Goal: Information Seeking & Learning: Learn about a topic

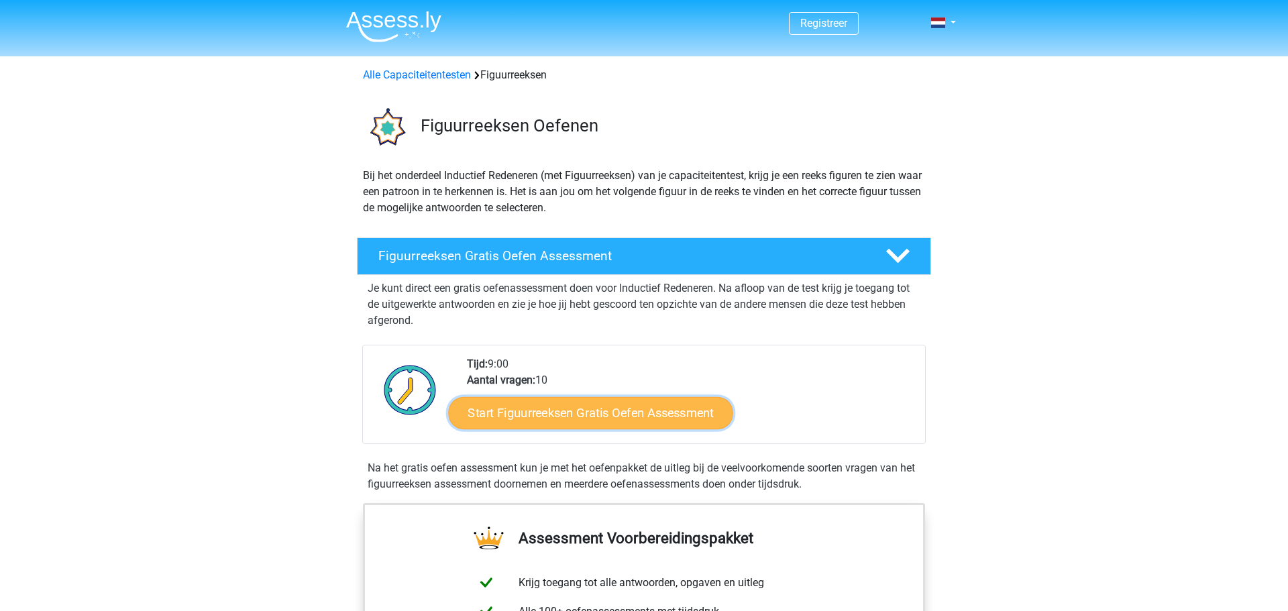
click at [534, 418] on link "Start Figuurreeksen Gratis Oefen Assessment" at bounding box center [591, 412] width 284 height 32
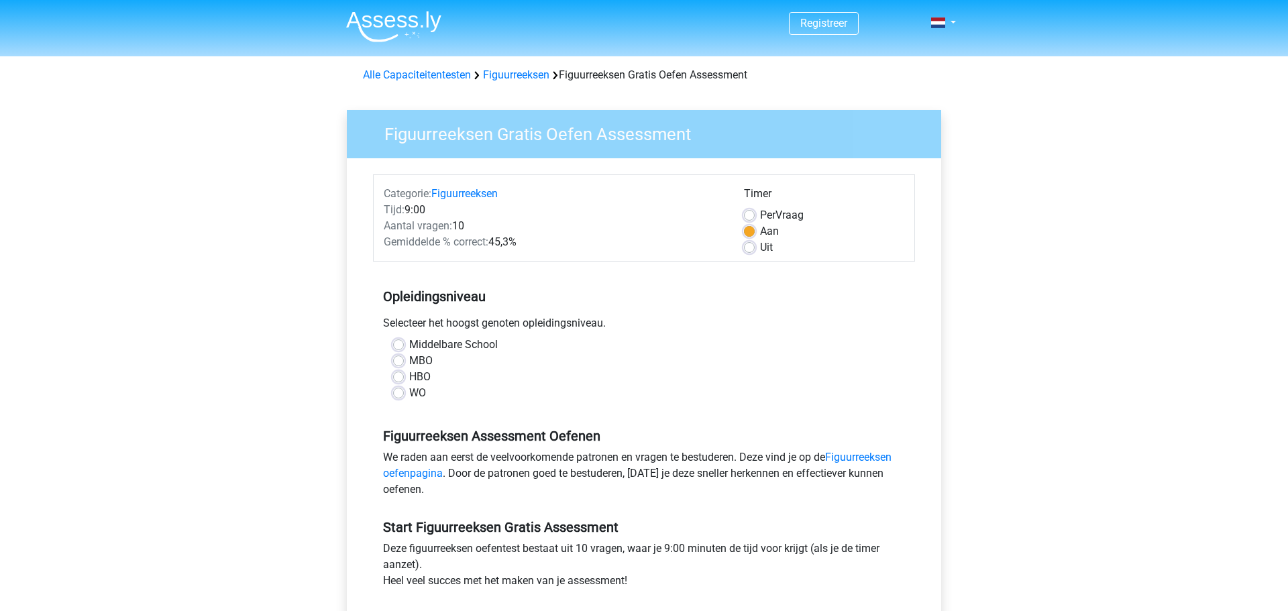
click at [404, 374] on div "HBO" at bounding box center [644, 377] width 502 height 16
click at [401, 387] on div "WO" at bounding box center [644, 393] width 502 height 16
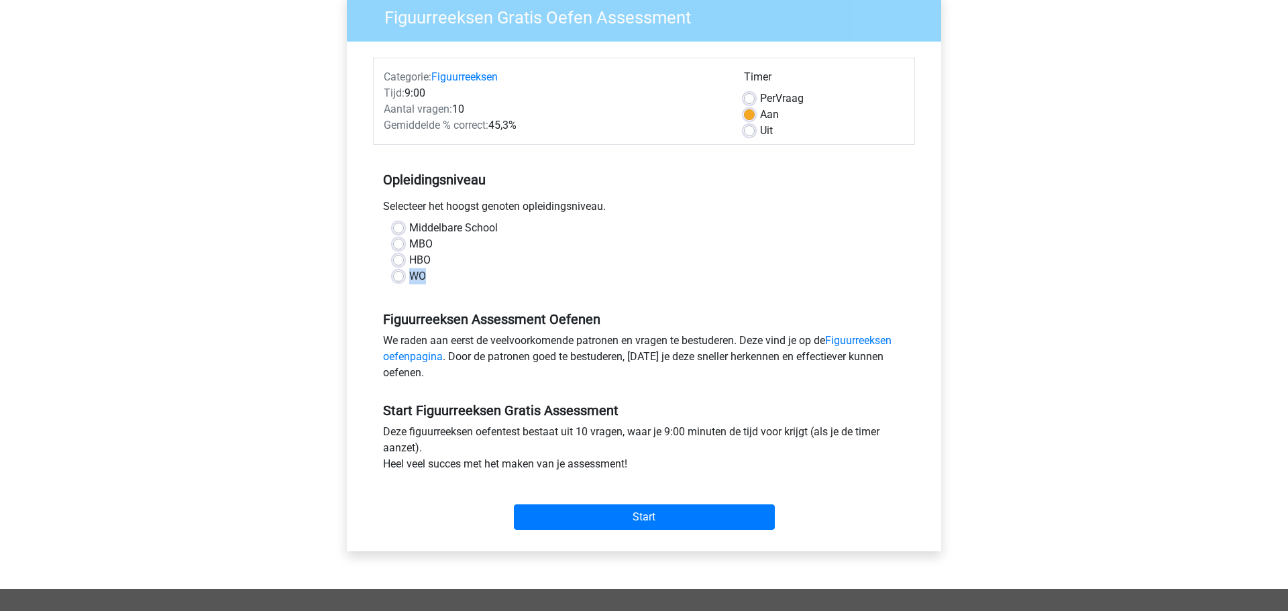
scroll to position [172, 0]
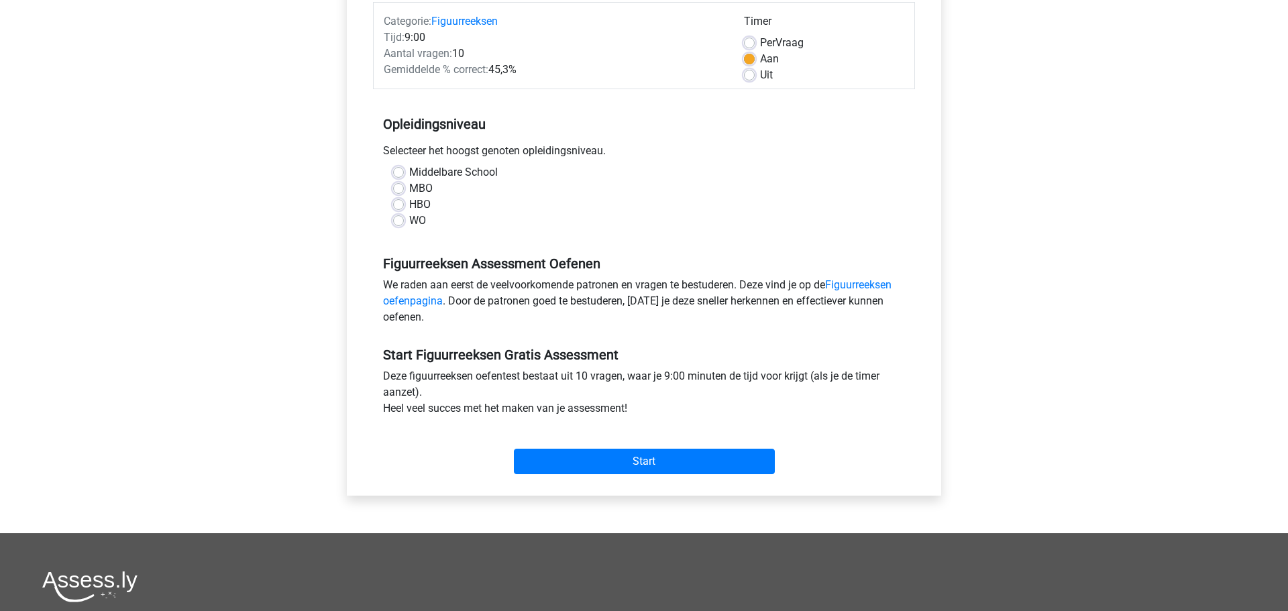
click at [404, 217] on div "WO" at bounding box center [644, 221] width 502 height 16
click at [409, 205] on label "HBO" at bounding box center [419, 204] width 21 height 16
click at [401, 205] on input "HBO" at bounding box center [398, 202] width 11 height 13
radio input "true"
click at [591, 461] on input "Start" at bounding box center [644, 461] width 261 height 25
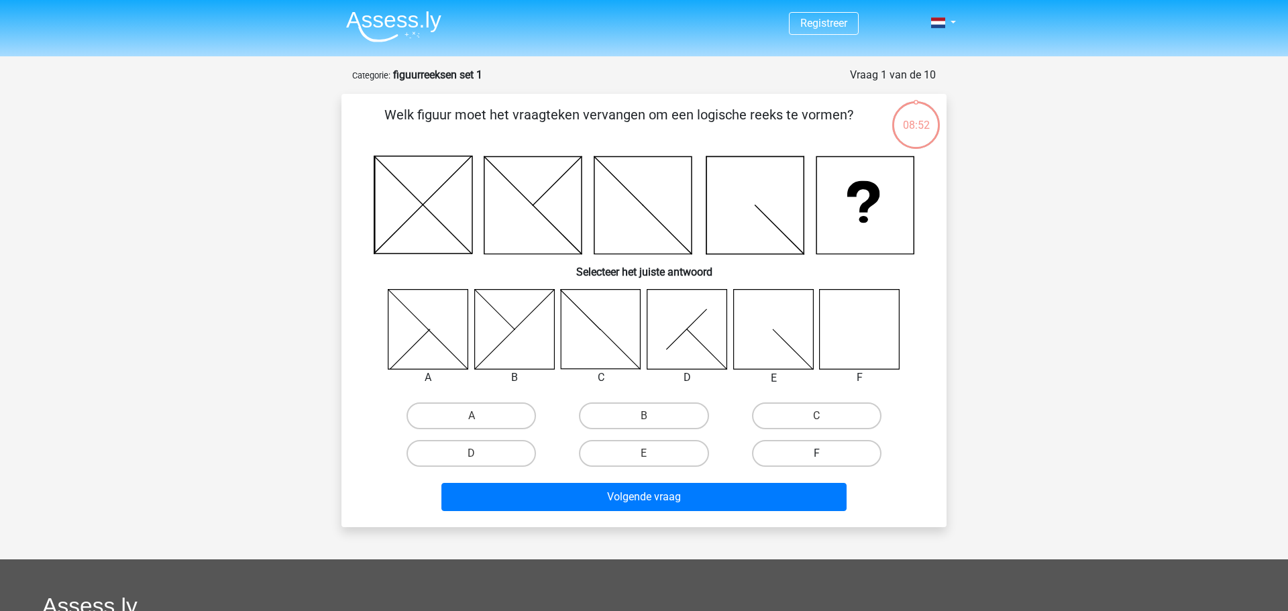
click at [803, 451] on label "F" at bounding box center [816, 453] width 129 height 27
click at [816, 453] on input "F" at bounding box center [820, 457] width 9 height 9
radio input "true"
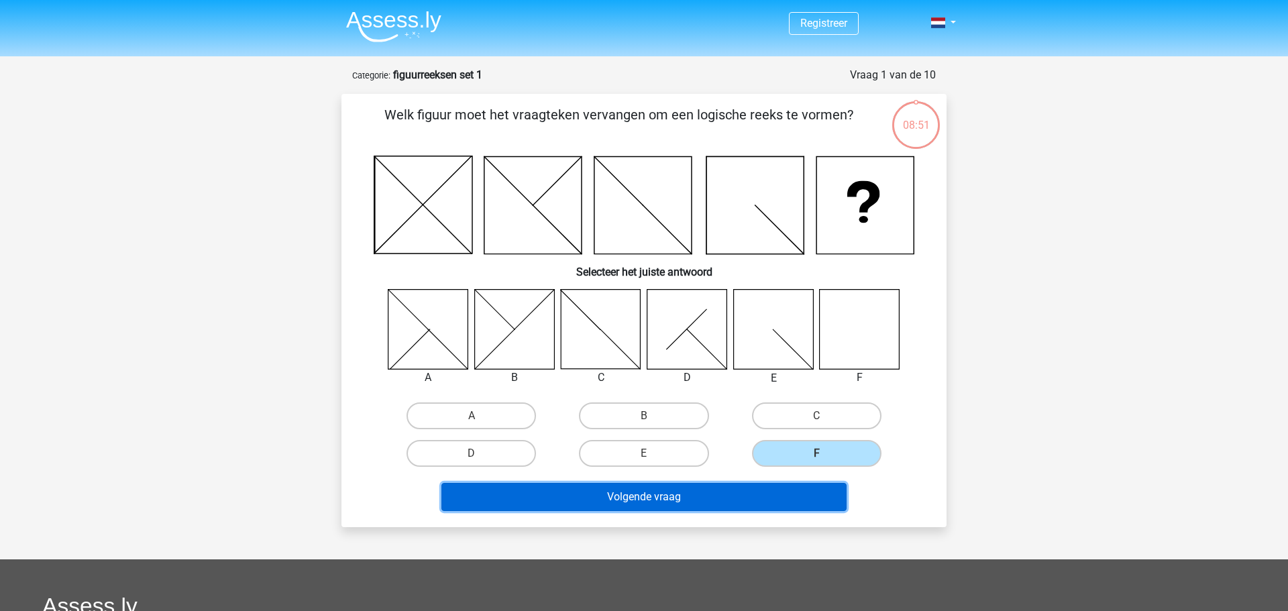
click at [726, 498] on button "Volgende vraag" at bounding box center [644, 497] width 406 height 28
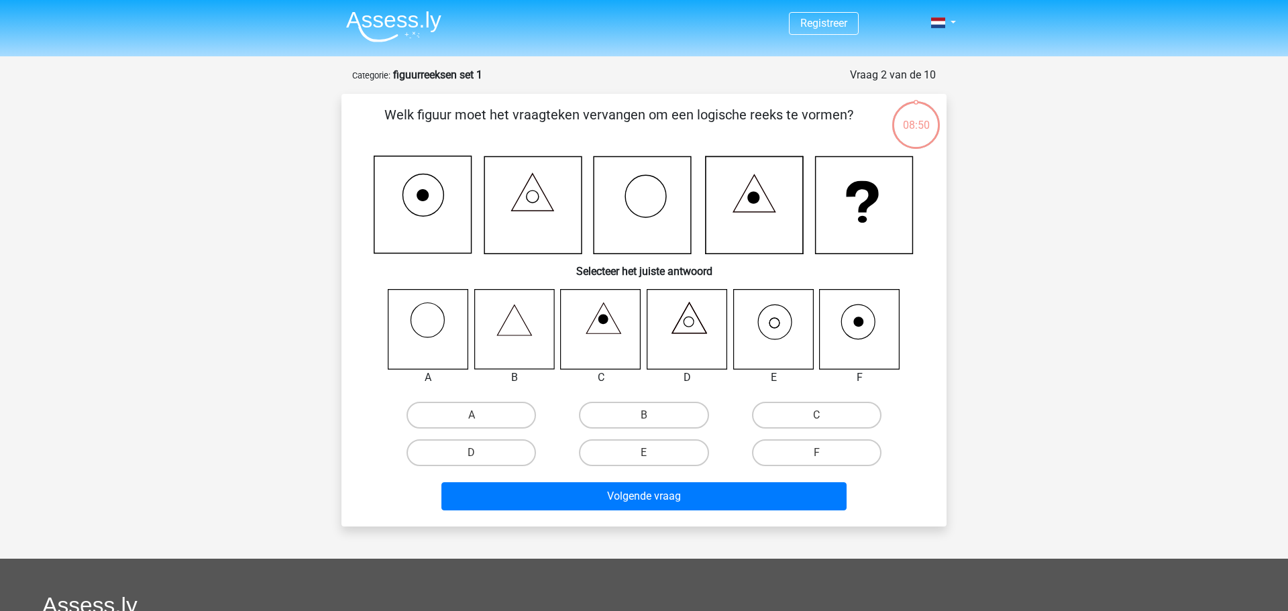
scroll to position [67, 0]
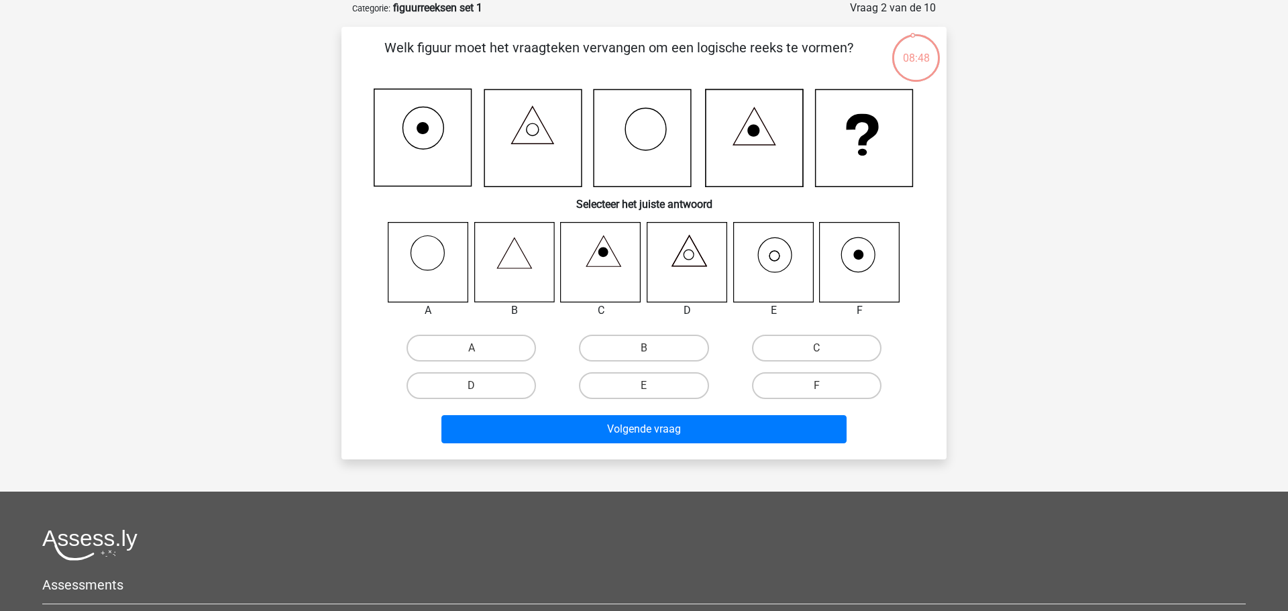
click at [777, 259] on icon at bounding box center [773, 262] width 80 height 80
click at [762, 264] on icon at bounding box center [773, 262] width 80 height 80
click at [649, 383] on label "E" at bounding box center [643, 385] width 129 height 27
click at [649, 386] on input "E" at bounding box center [648, 390] width 9 height 9
radio input "true"
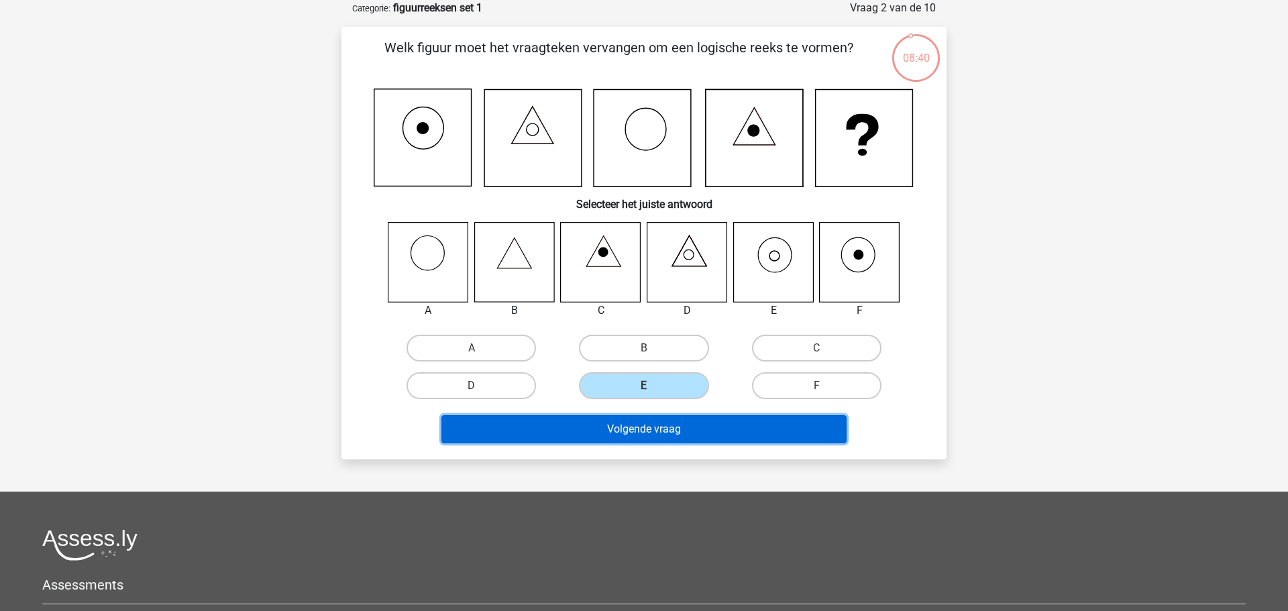
click at [688, 423] on button "Volgende vraag" at bounding box center [644, 429] width 406 height 28
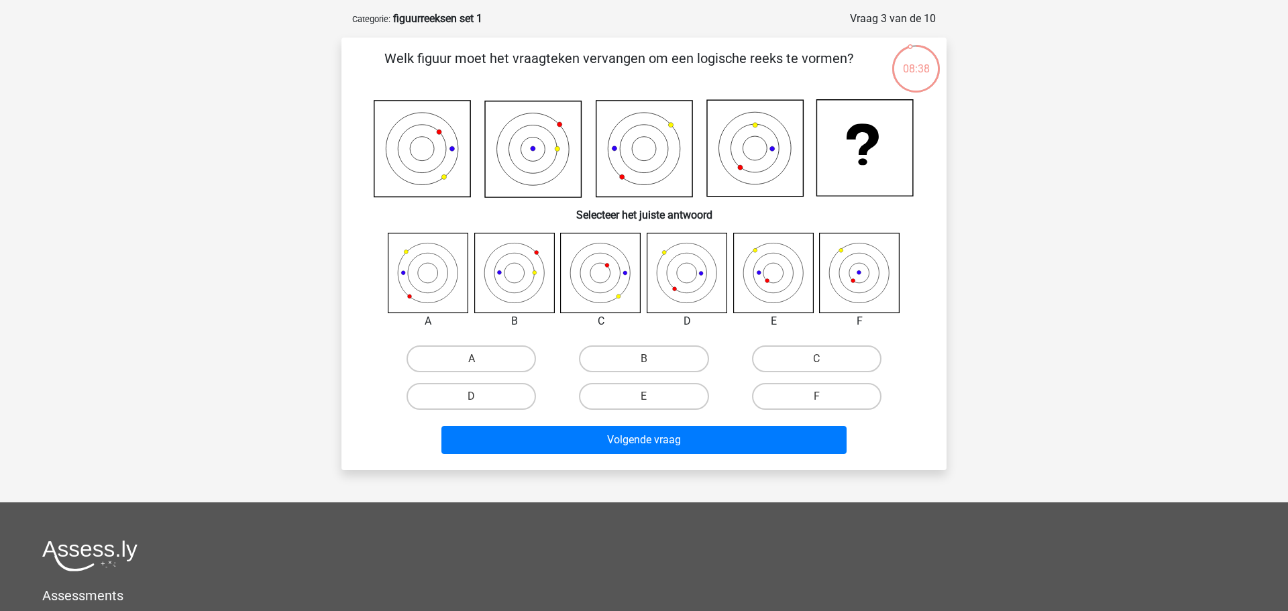
scroll to position [46, 0]
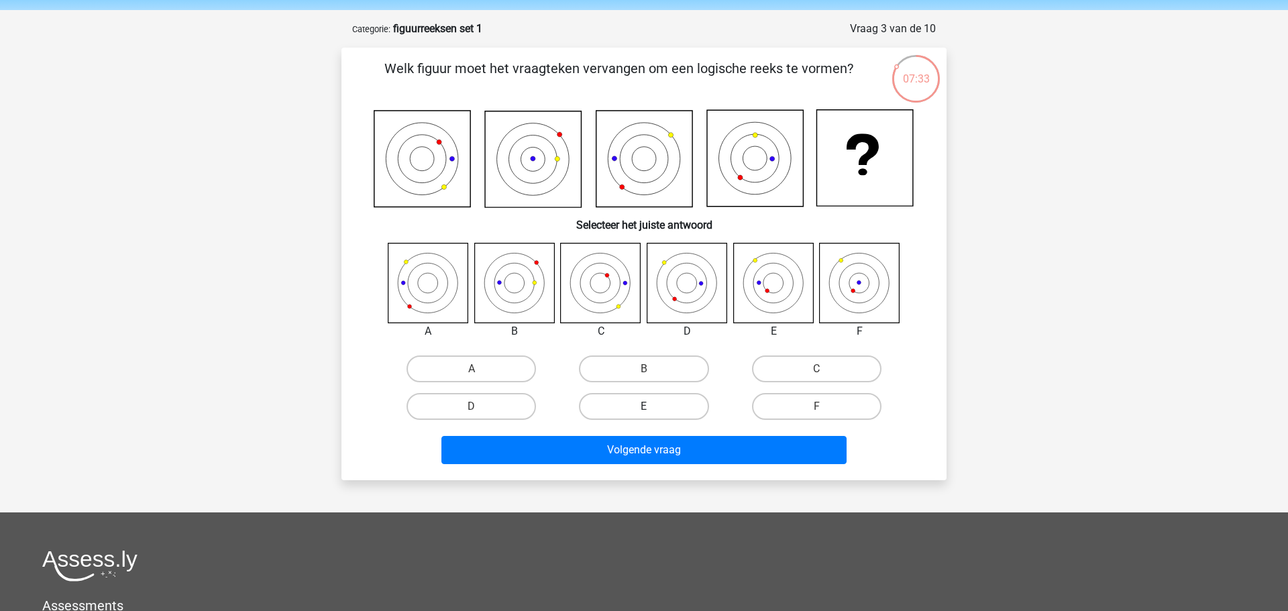
click at [667, 396] on label "E" at bounding box center [643, 406] width 129 height 27
click at [653, 406] on input "E" at bounding box center [648, 410] width 9 height 9
radio input "true"
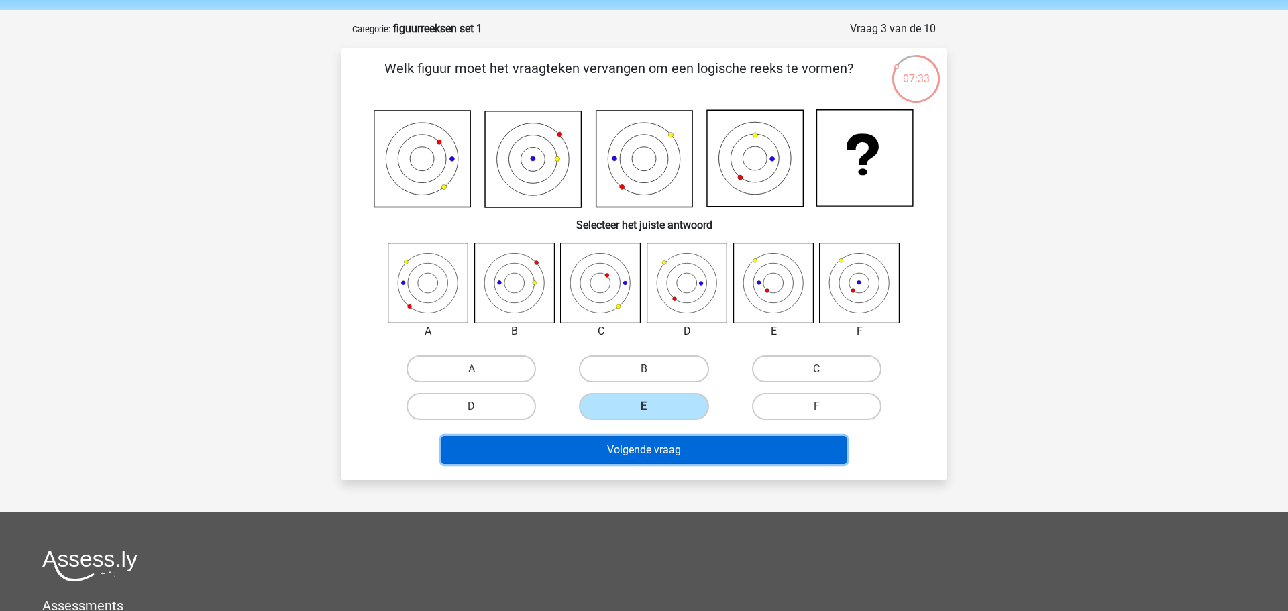
click at [665, 447] on button "Volgende vraag" at bounding box center [644, 450] width 406 height 28
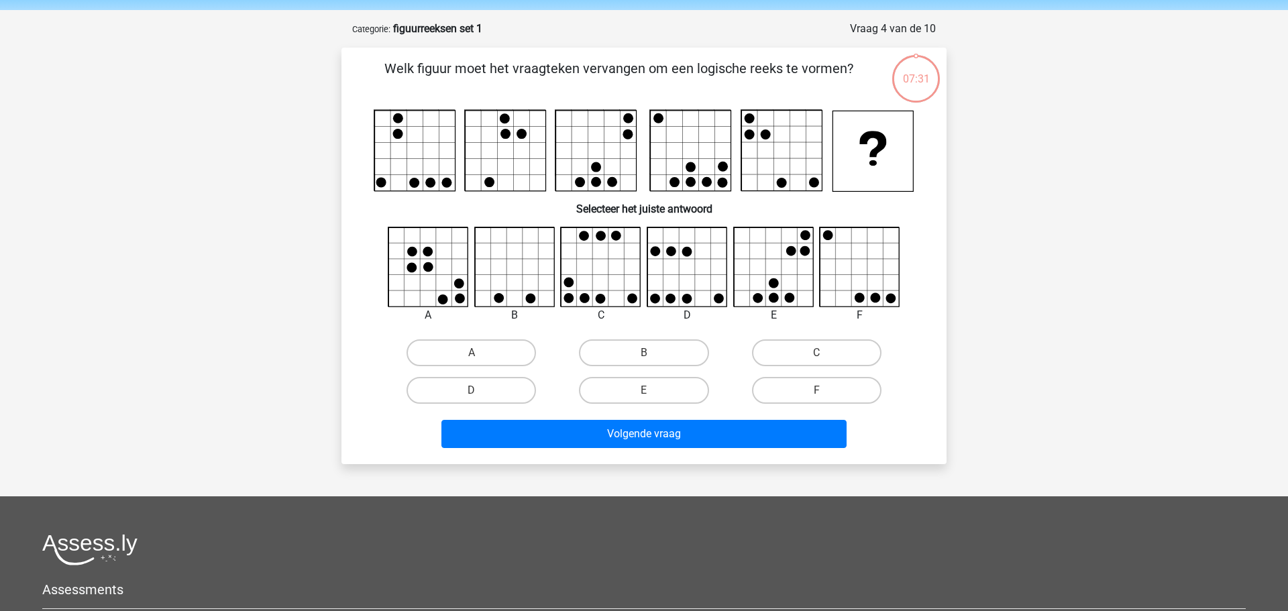
scroll to position [67, 0]
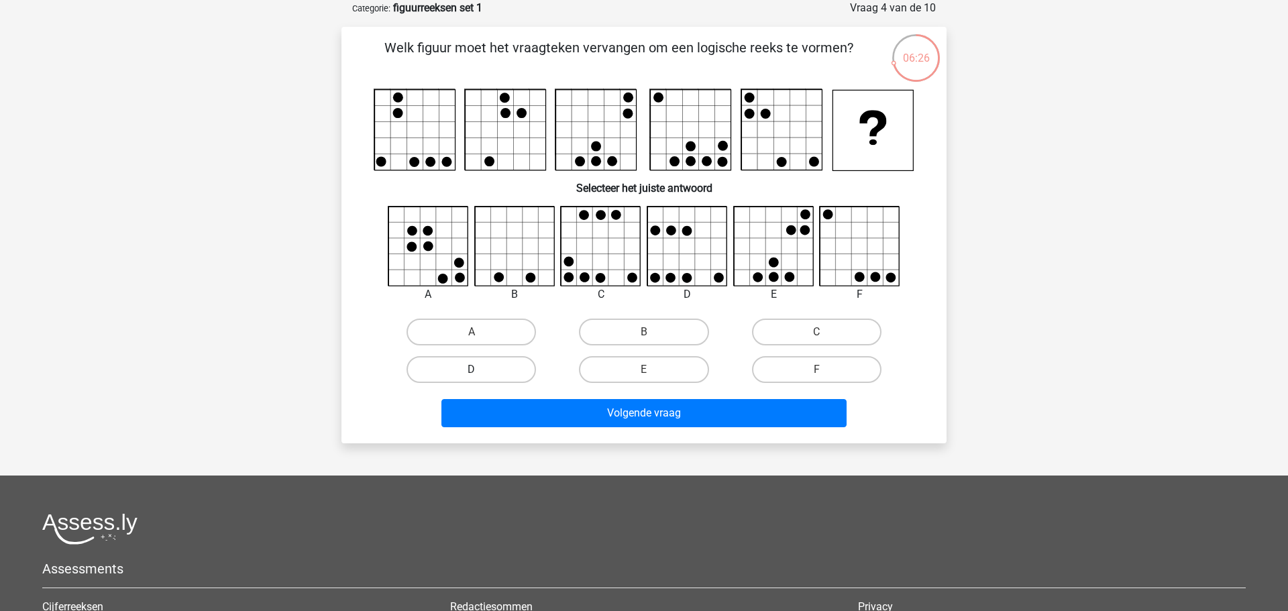
click at [464, 364] on label "D" at bounding box center [470, 369] width 129 height 27
click at [471, 370] on input "D" at bounding box center [475, 374] width 9 height 9
radio input "true"
click at [749, 275] on icon at bounding box center [774, 247] width 80 height 80
click at [656, 375] on label "E" at bounding box center [643, 369] width 129 height 27
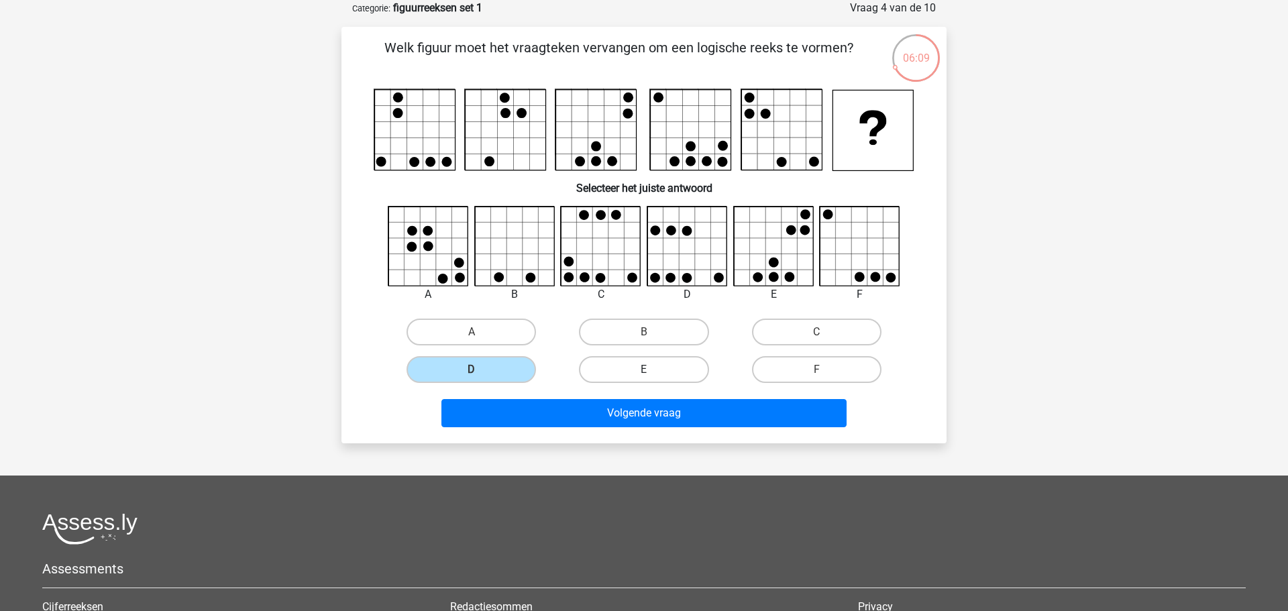
click at [653, 375] on input "E" at bounding box center [648, 374] width 9 height 9
radio input "true"
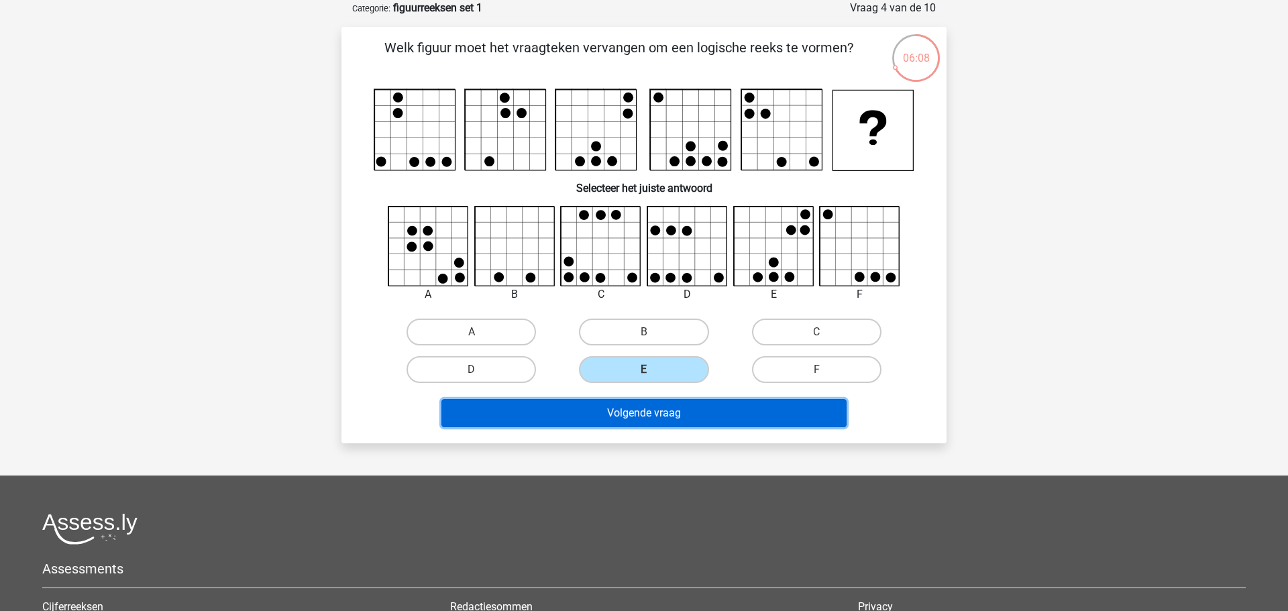
click at [653, 413] on button "Volgende vraag" at bounding box center [644, 413] width 406 height 28
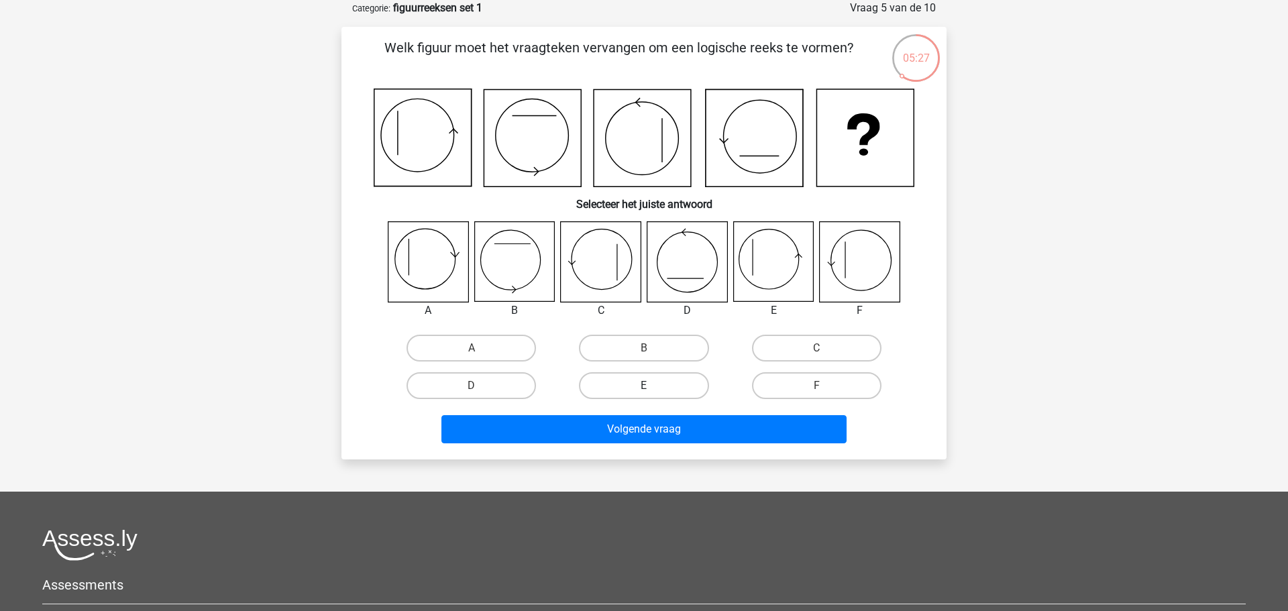
click at [660, 395] on label "E" at bounding box center [643, 385] width 129 height 27
click at [653, 394] on input "E" at bounding box center [648, 390] width 9 height 9
radio input "true"
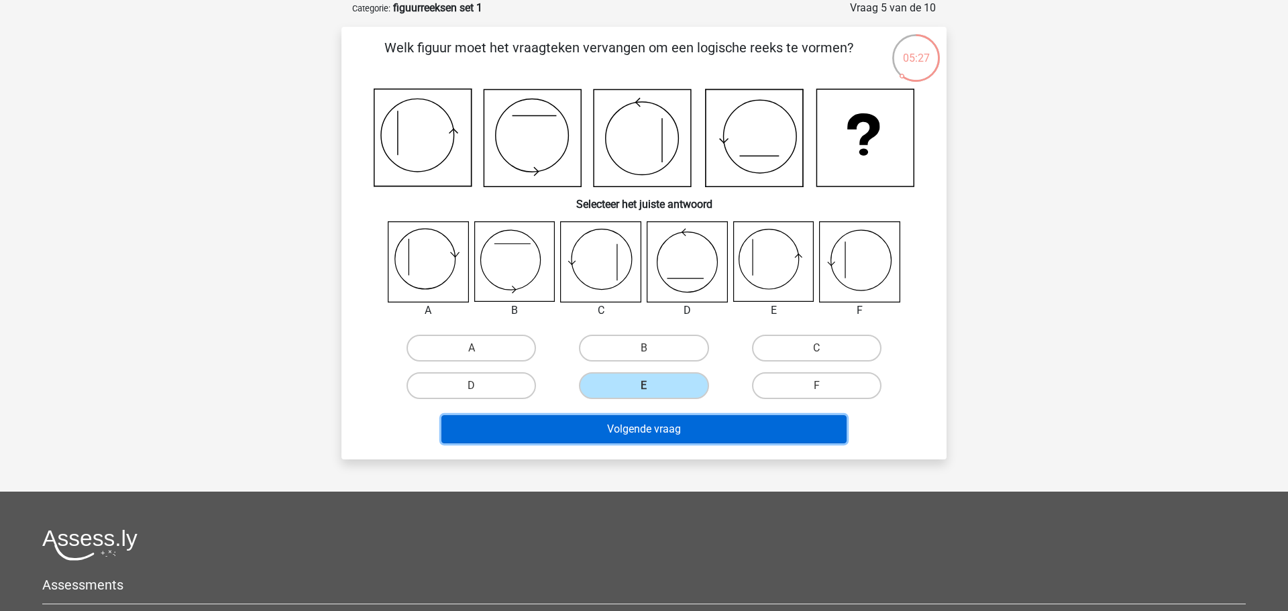
click at [670, 430] on button "Volgende vraag" at bounding box center [644, 429] width 406 height 28
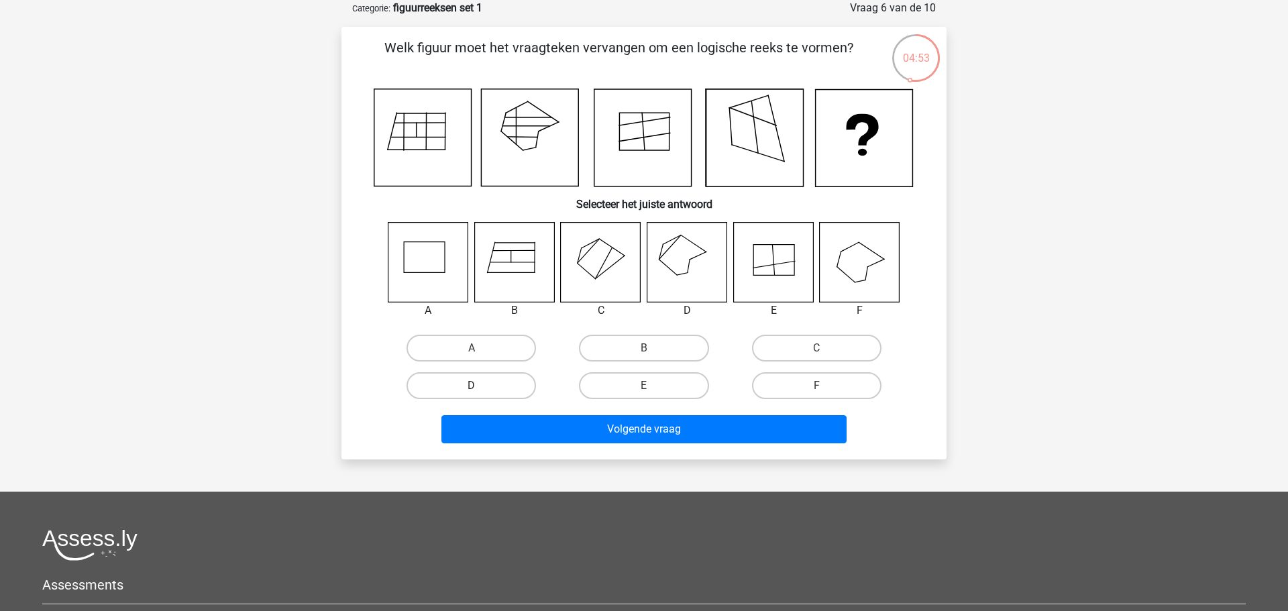
click at [455, 388] on label "D" at bounding box center [470, 385] width 129 height 27
click at [471, 388] on input "D" at bounding box center [475, 390] width 9 height 9
radio input "true"
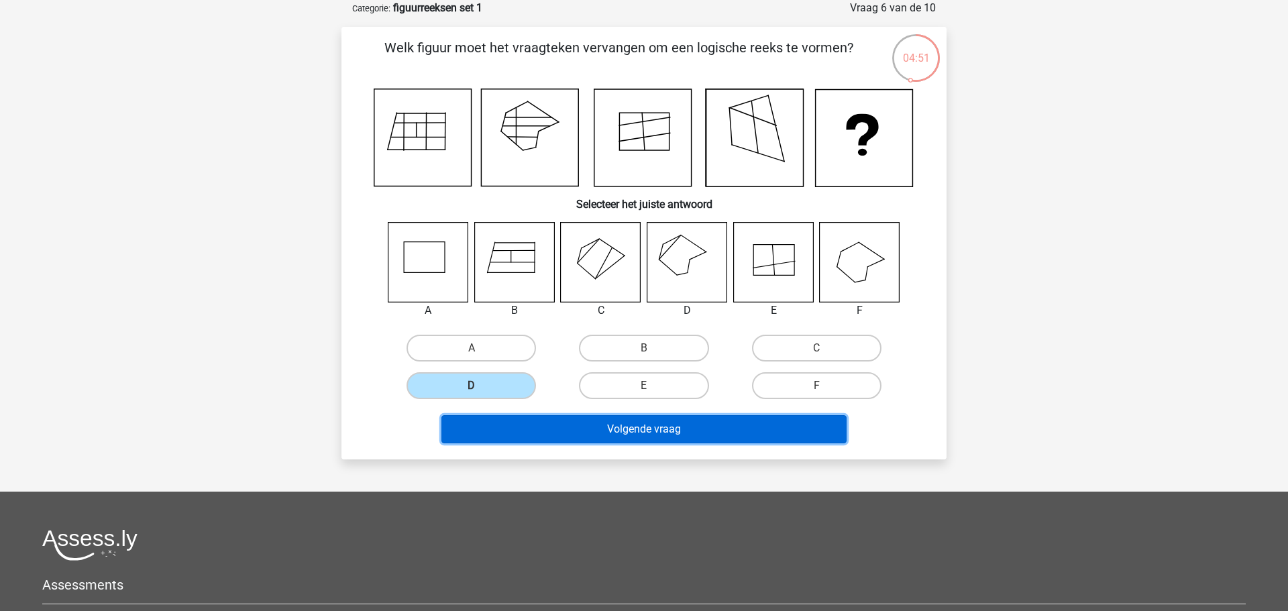
click at [522, 434] on button "Volgende vraag" at bounding box center [644, 429] width 406 height 28
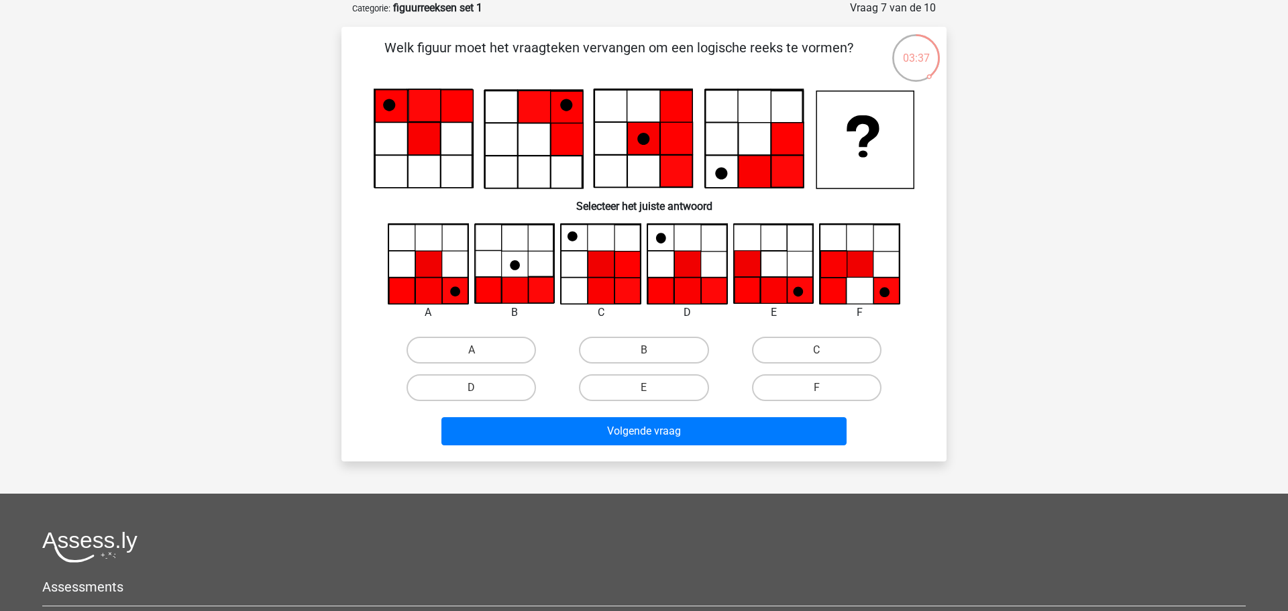
click at [418, 286] on icon at bounding box center [428, 291] width 26 height 26
click at [706, 291] on icon at bounding box center [714, 290] width 26 height 26
click at [483, 349] on label "A" at bounding box center [470, 350] width 129 height 27
click at [480, 350] on input "A" at bounding box center [475, 354] width 9 height 9
radio input "true"
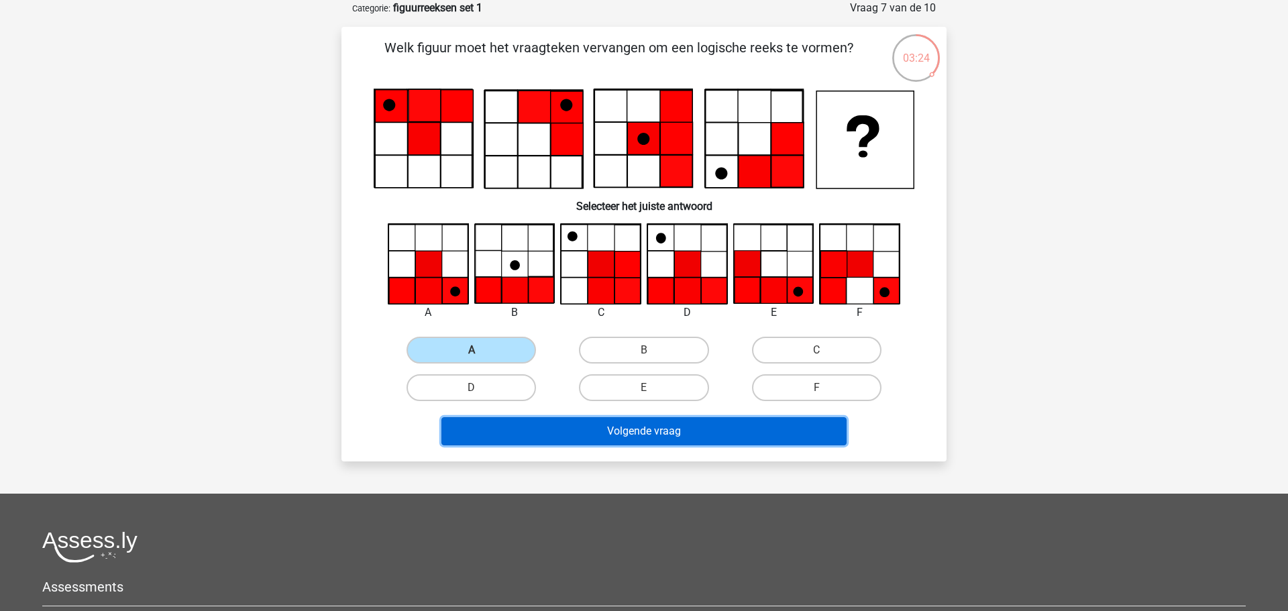
click at [638, 429] on button "Volgende vraag" at bounding box center [644, 431] width 406 height 28
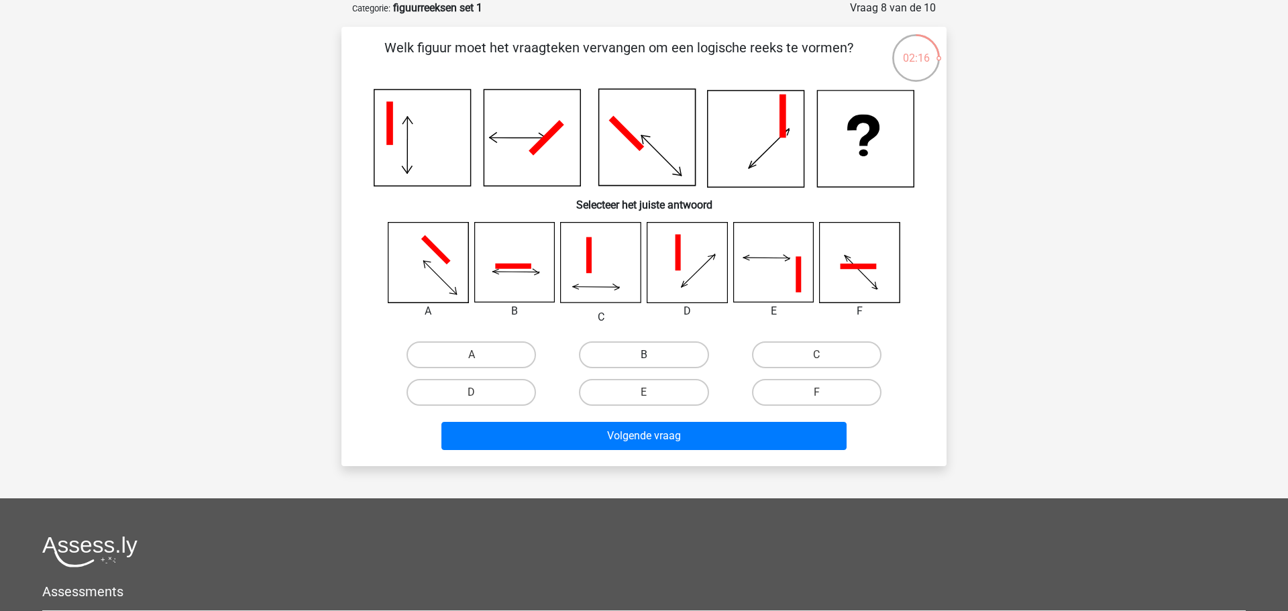
click at [640, 357] on label "B" at bounding box center [643, 354] width 129 height 27
click at [644, 357] on input "B" at bounding box center [648, 359] width 9 height 9
radio input "true"
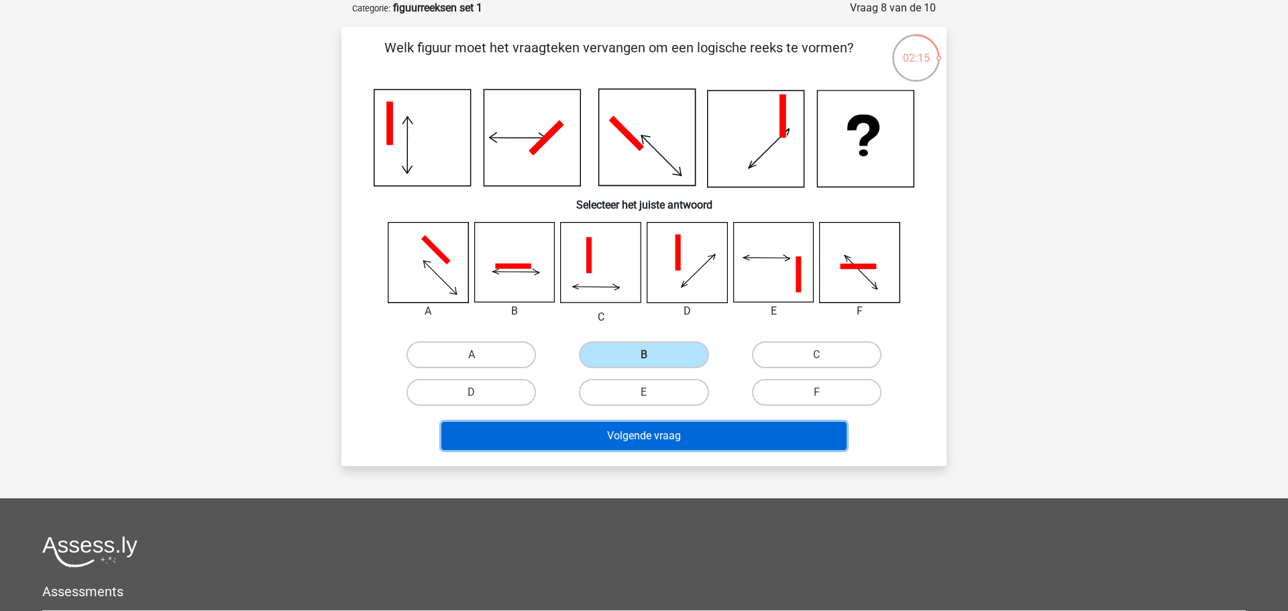
click at [685, 449] on button "Volgende vraag" at bounding box center [644, 436] width 406 height 28
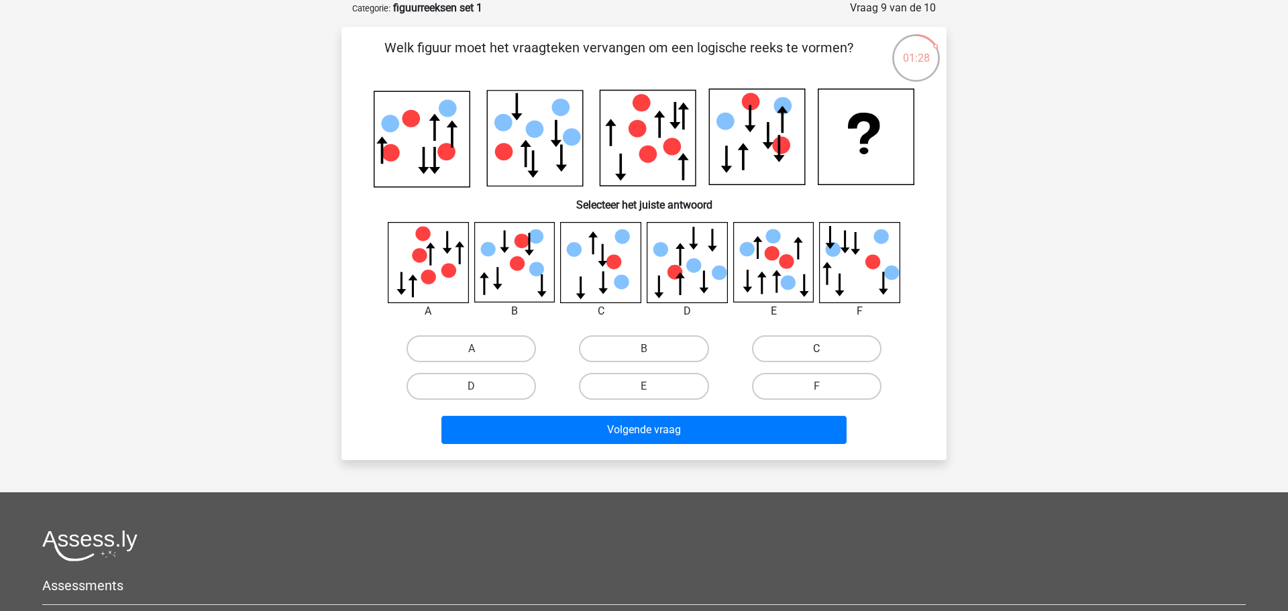
click at [838, 352] on label "C" at bounding box center [816, 348] width 129 height 27
click at [825, 352] on input "C" at bounding box center [820, 353] width 9 height 9
radio input "true"
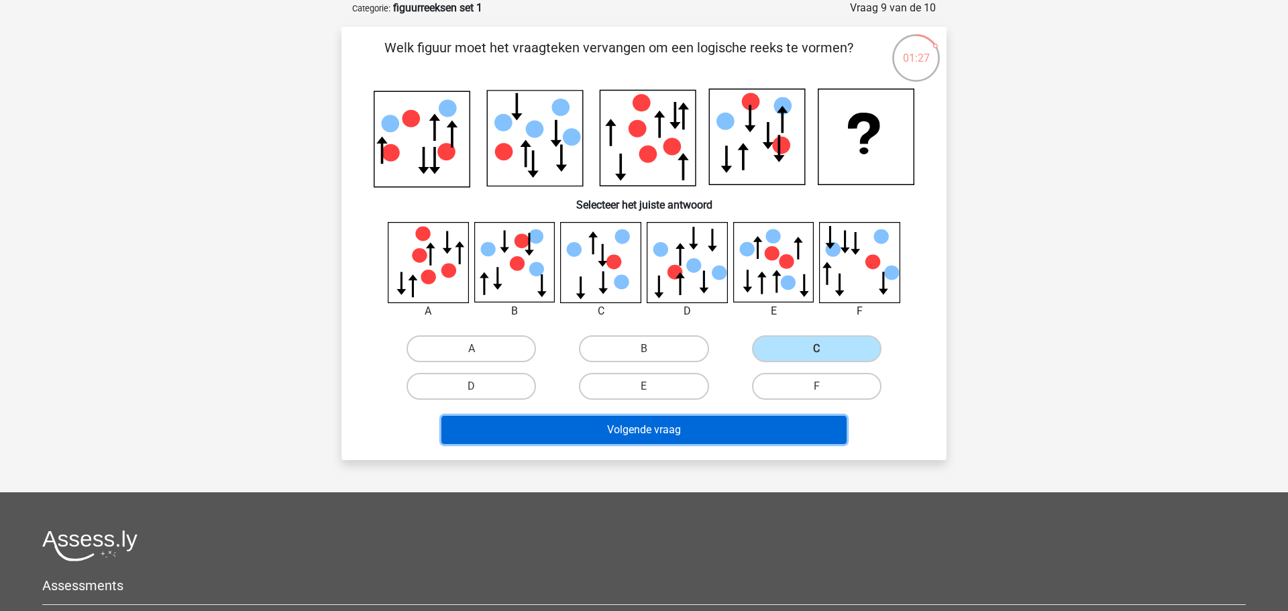
click at [745, 427] on button "Volgende vraag" at bounding box center [644, 430] width 406 height 28
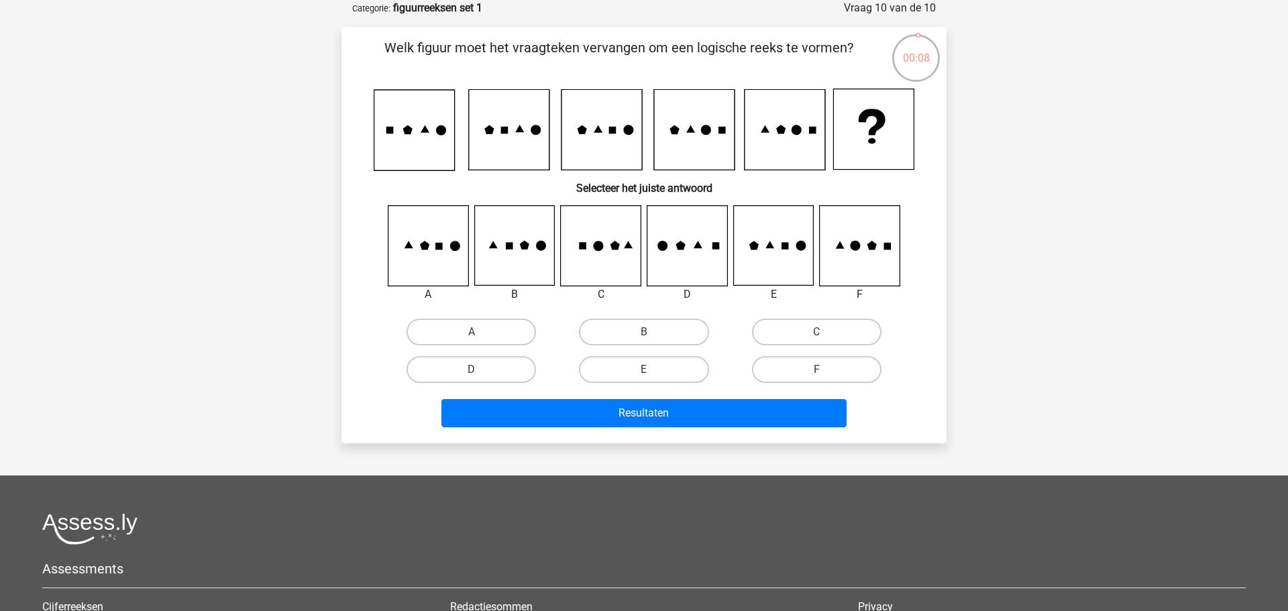
click at [520, 280] on icon at bounding box center [514, 246] width 80 height 80
click at [655, 339] on label "B" at bounding box center [643, 332] width 129 height 27
click at [653, 339] on input "B" at bounding box center [648, 336] width 9 height 9
radio input "true"
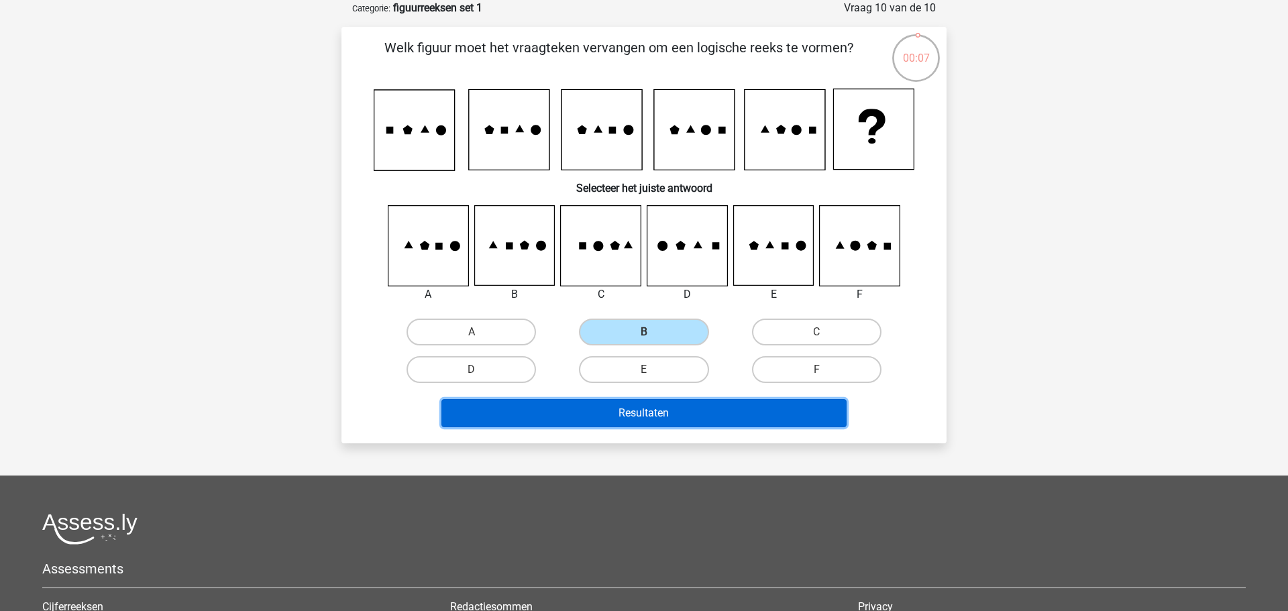
click at [675, 414] on button "Resultaten" at bounding box center [644, 413] width 406 height 28
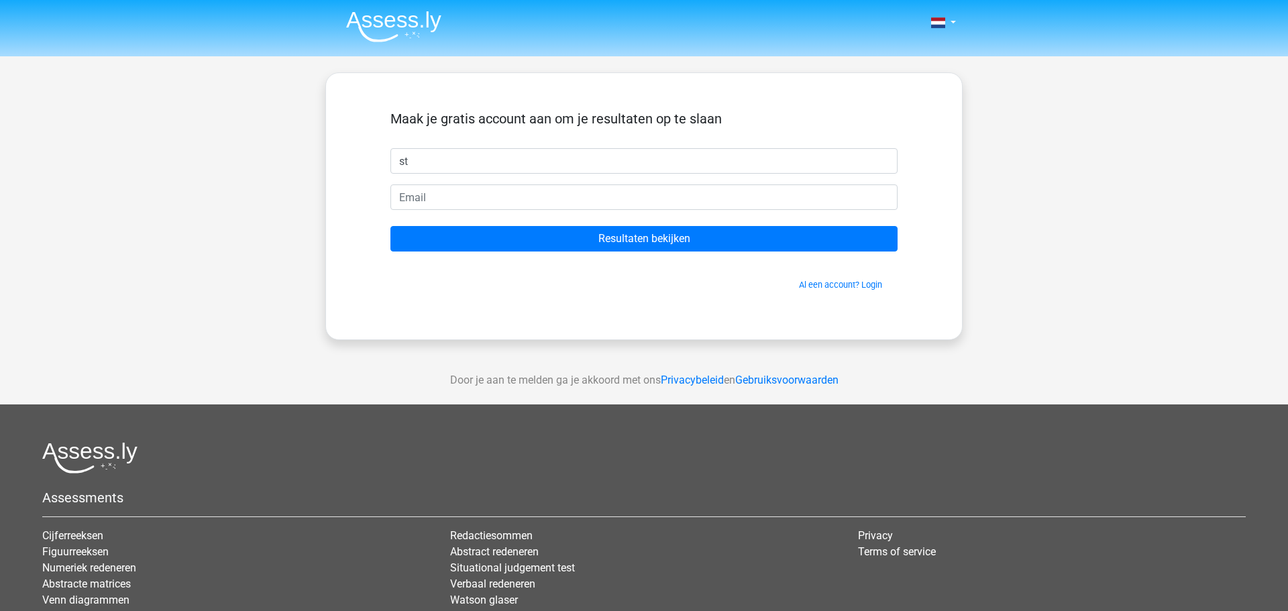
type input "s"
type input "SC"
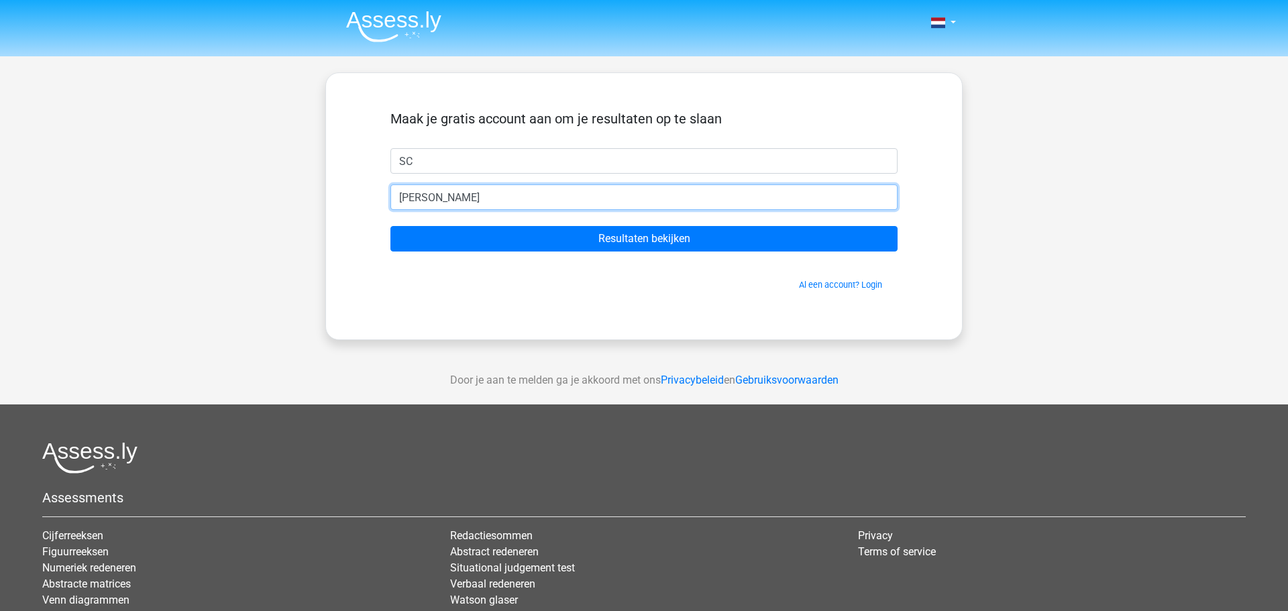
type input "stevenv27@gmail.com"
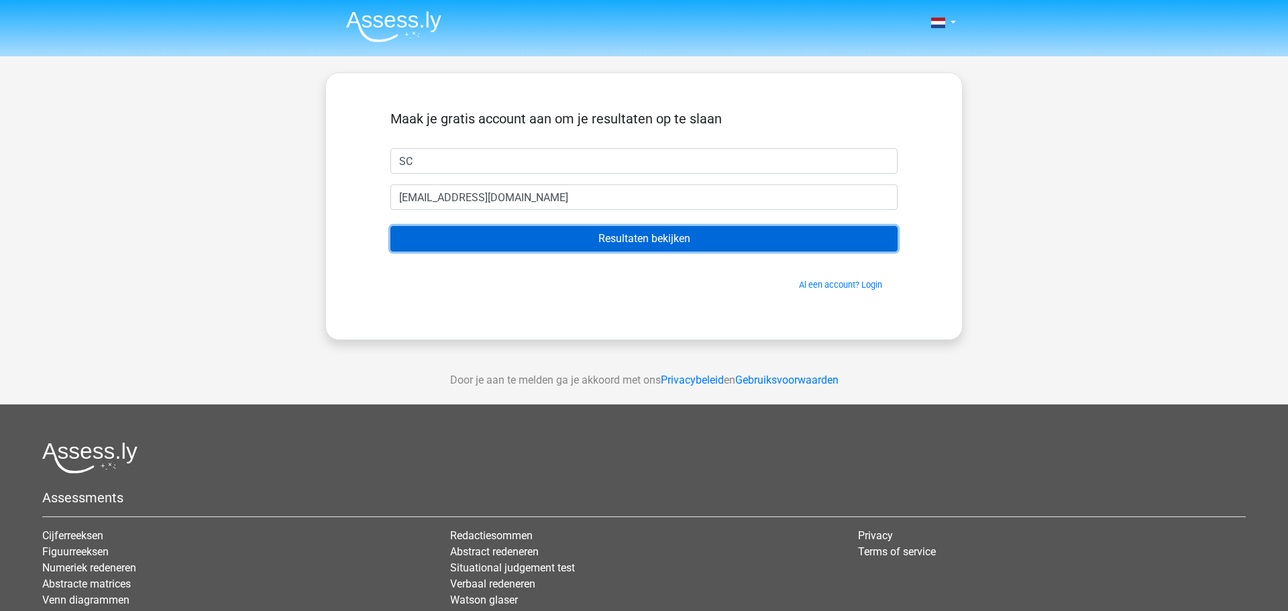
click at [564, 233] on input "Resultaten bekijken" at bounding box center [643, 238] width 507 height 25
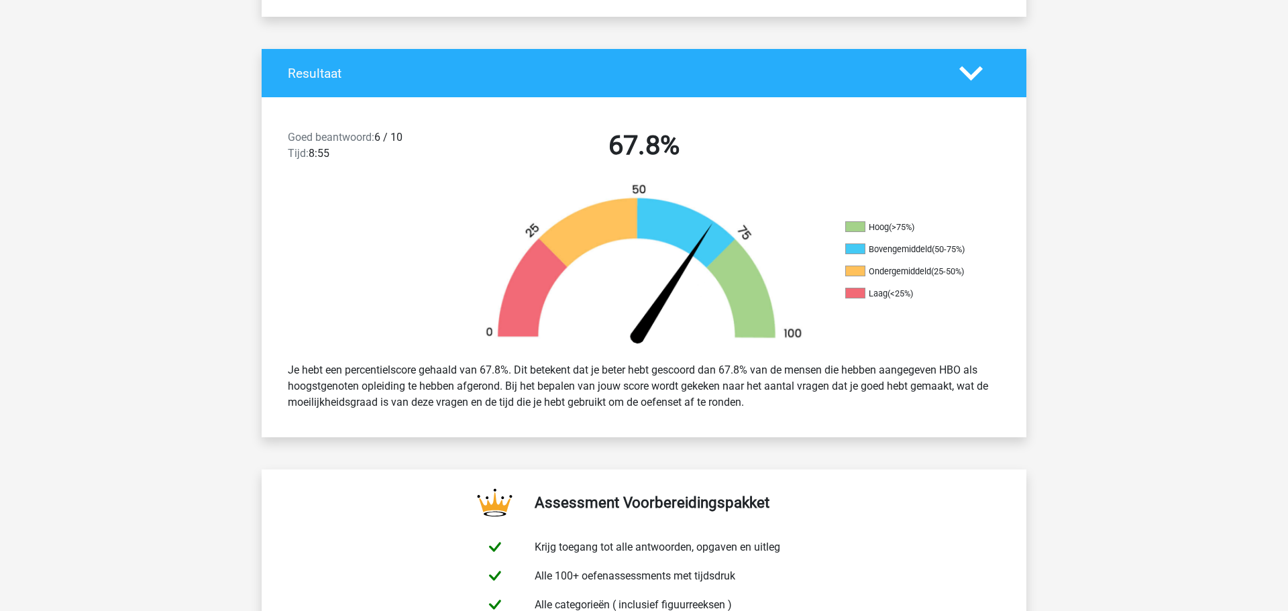
scroll to position [248, 0]
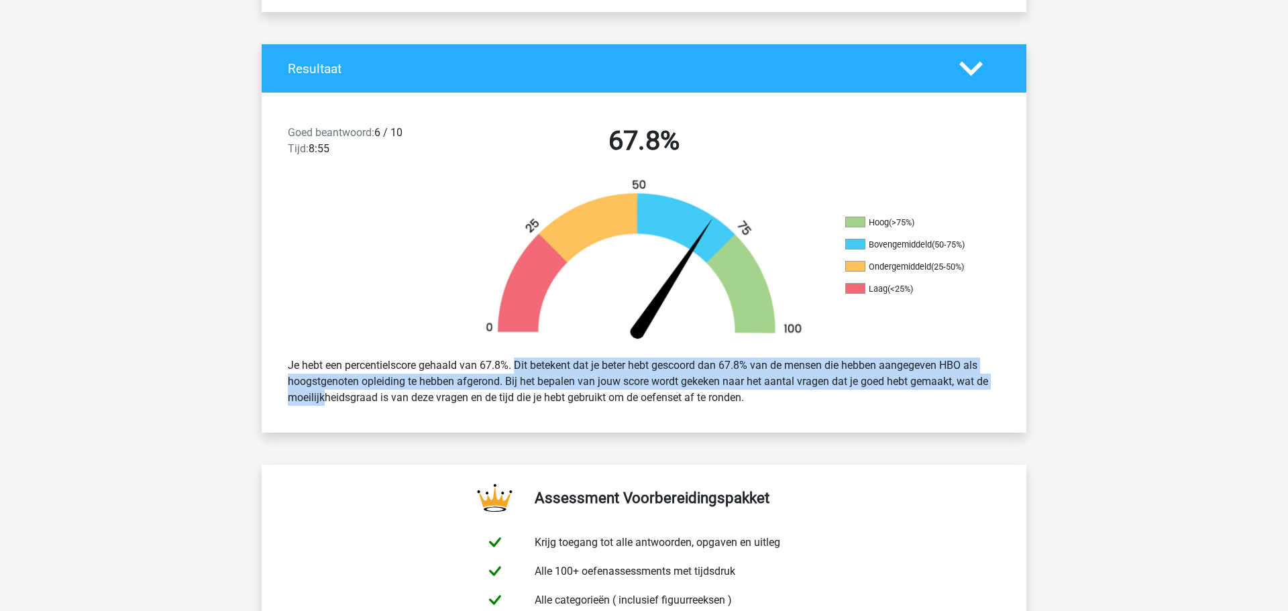
drag, startPoint x: 508, startPoint y: 370, endPoint x: 1008, endPoint y: 386, distance: 500.5
click at [1008, 386] on div "Je hebt een percentielscore gehaald van 67.8%. Dit betekent dat je beter hebt g…" at bounding box center [644, 381] width 732 height 59
drag, startPoint x: 307, startPoint y: 392, endPoint x: 845, endPoint y: 394, distance: 537.8
click at [845, 394] on div "Je hebt een percentielscore gehaald van 67.8%. Dit betekent dat je beter hebt g…" at bounding box center [644, 381] width 732 height 59
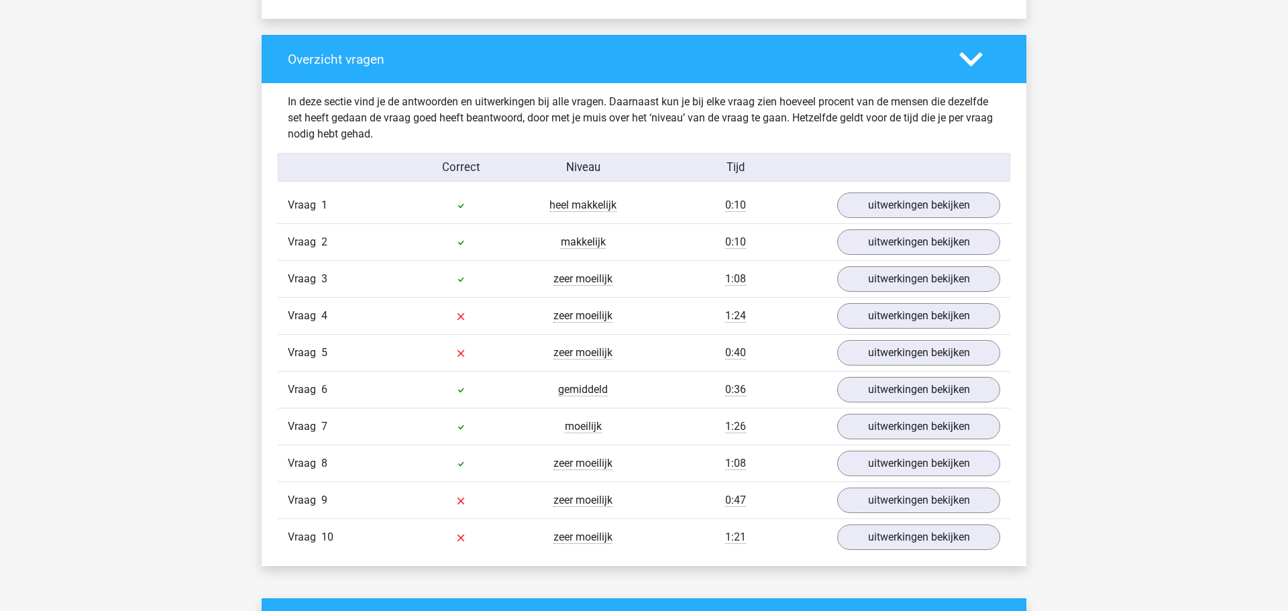
scroll to position [993, 0]
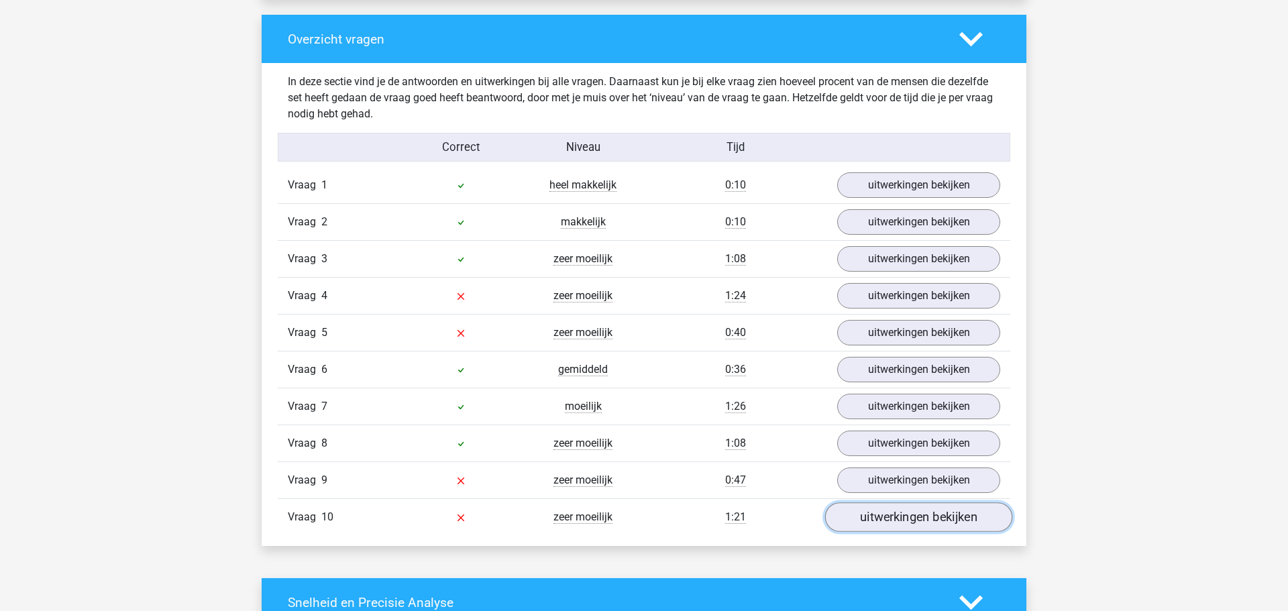
click at [883, 523] on link "uitwerkingen bekijken" at bounding box center [918, 518] width 187 height 30
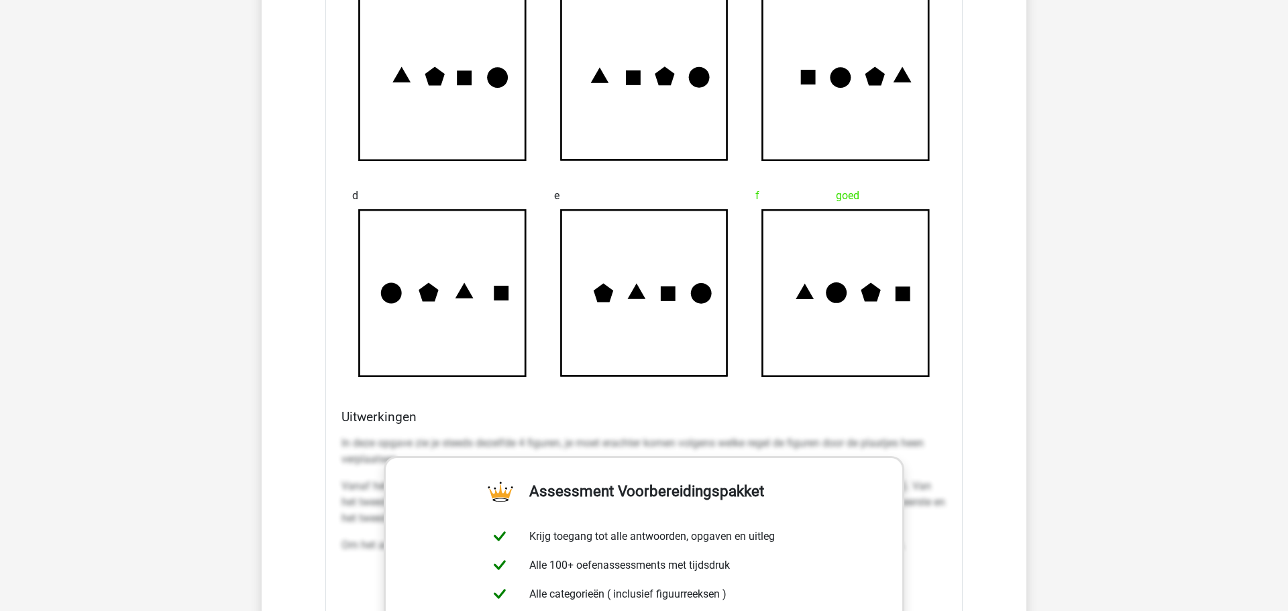
scroll to position [1929, 0]
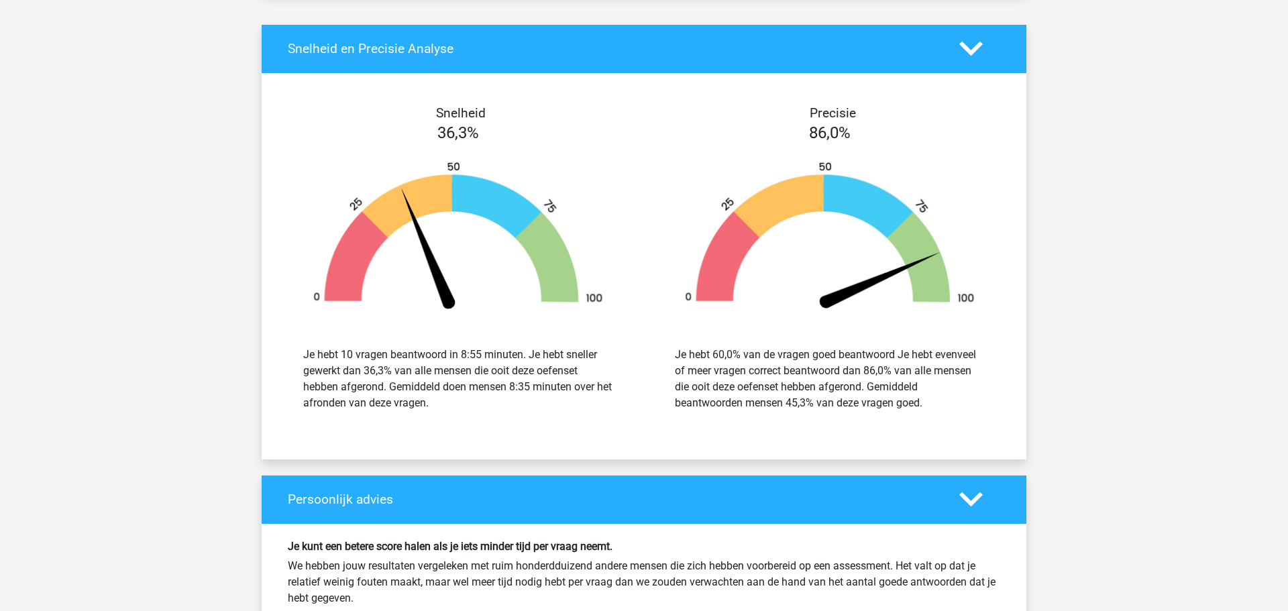
scroll to position [2663, 0]
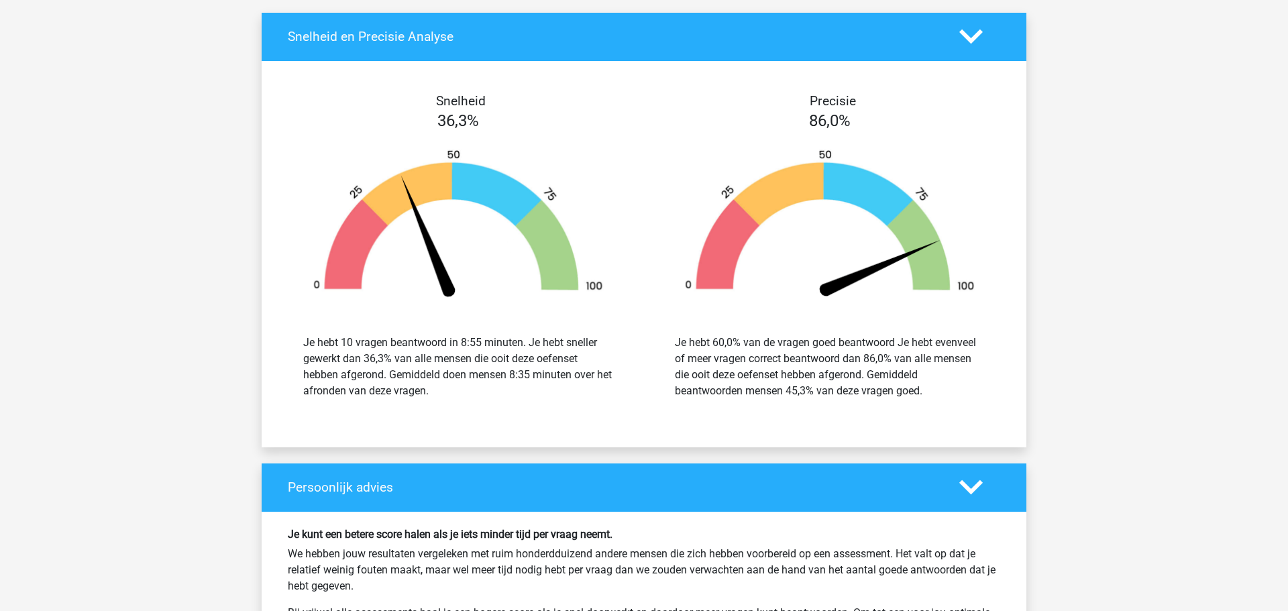
drag, startPoint x: 738, startPoint y: 353, endPoint x: 973, endPoint y: 386, distance: 237.0
click at [973, 386] on div "Je hebt 60,0% van de vragen goed beantwoord Je hebt evenveel of meer vragen cor…" at bounding box center [830, 367] width 310 height 64
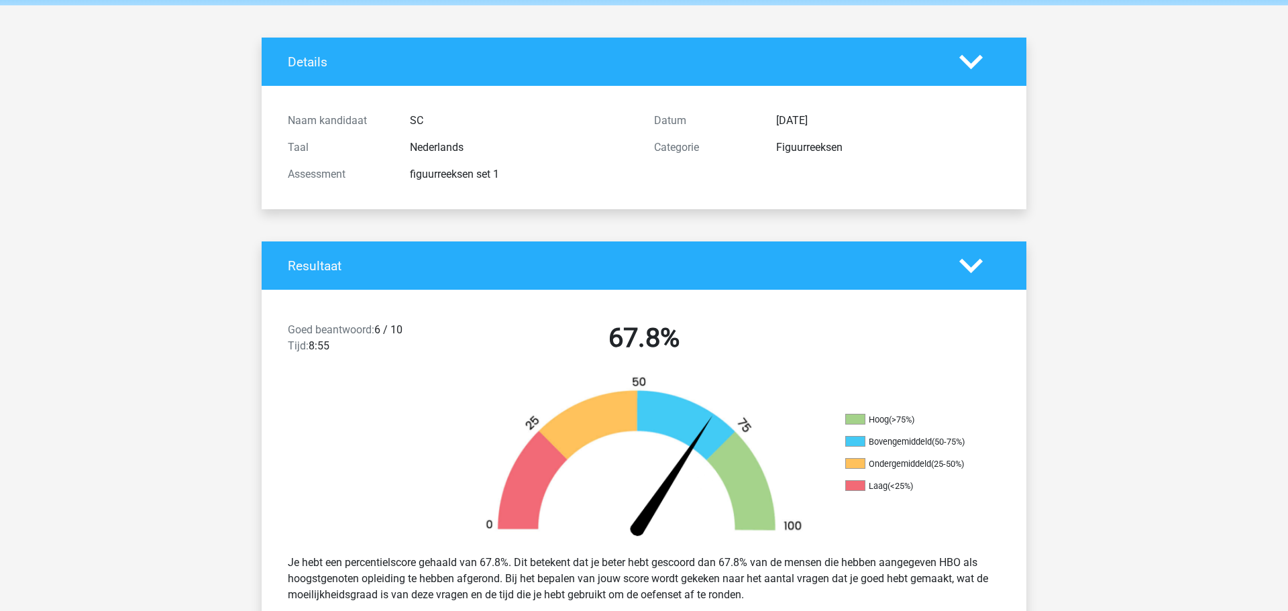
scroll to position [0, 0]
